Goal: Transaction & Acquisition: Subscribe to service/newsletter

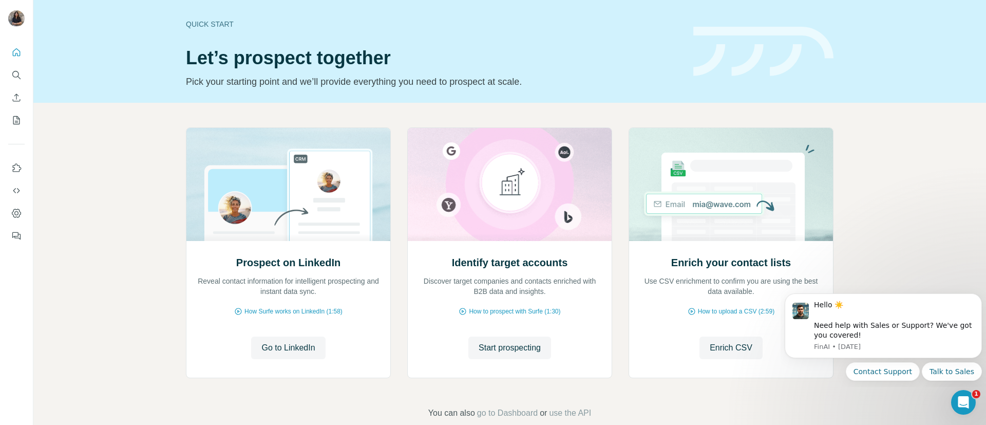
click at [397, 319] on div "Prospect on LinkedIn Reveal contact information for intelligent prospecting and…" at bounding box center [509, 254] width 647 height 255
